Goal: Task Accomplishment & Management: Manage account settings

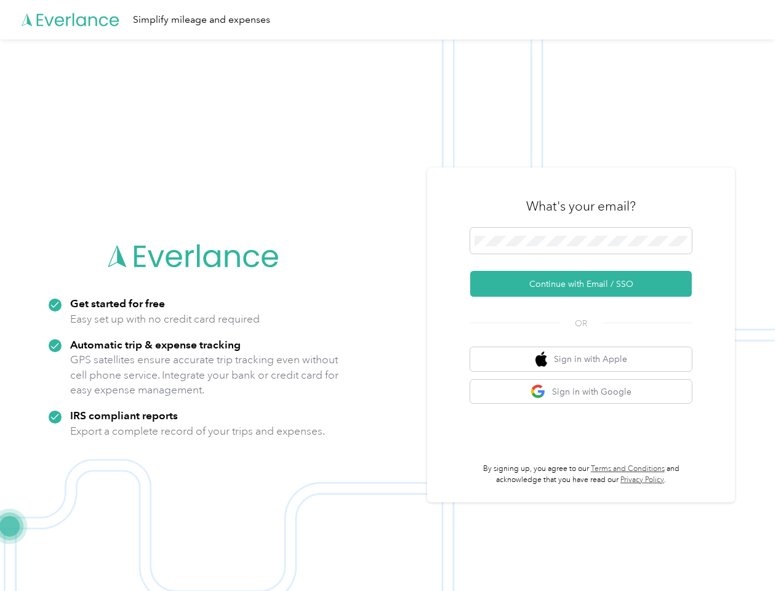
click at [390, 295] on img at bounding box center [387, 334] width 775 height 591
click at [390, 20] on div "Simplify mileage and expenses" at bounding box center [387, 19] width 775 height 39
click at [586, 284] on button "Continue with Email / SSO" at bounding box center [581, 284] width 222 height 26
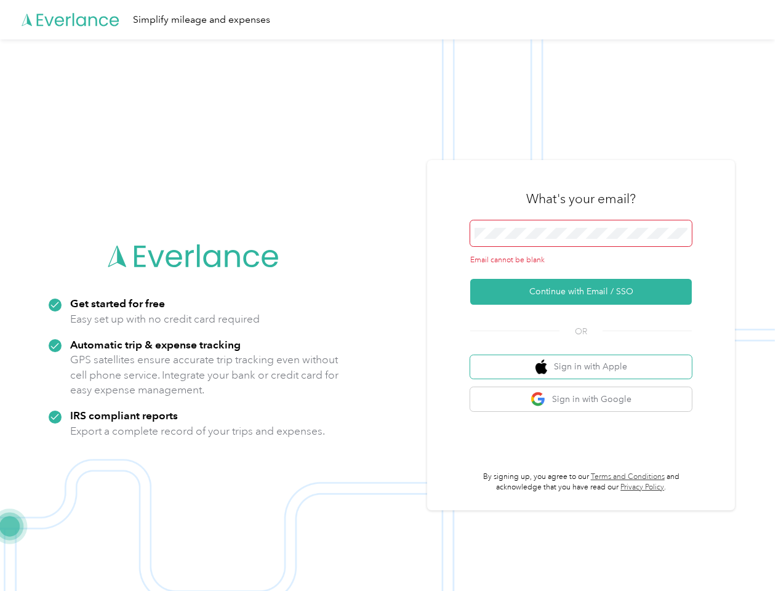
click at [586, 359] on button "Sign in with Apple" at bounding box center [581, 367] width 222 height 24
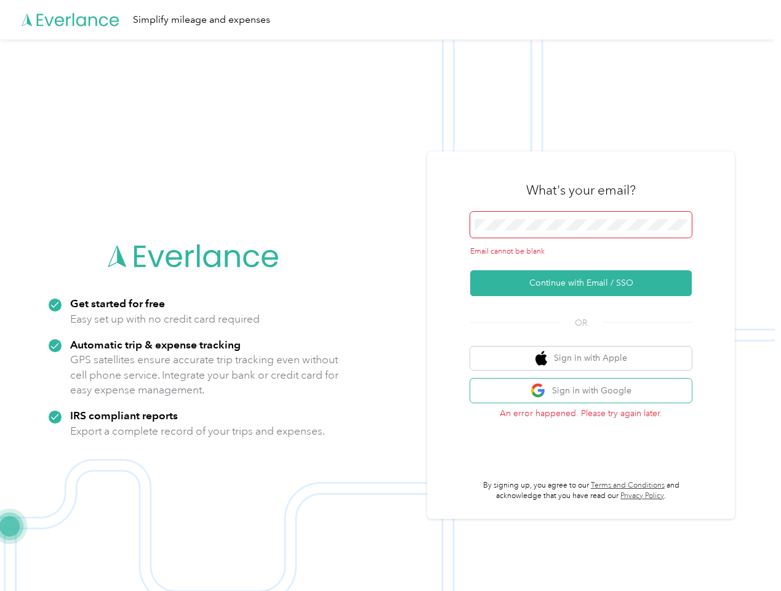
click at [586, 391] on button "Sign in with Google" at bounding box center [581, 390] width 222 height 24
